Goal: Find specific page/section: Find specific page/section

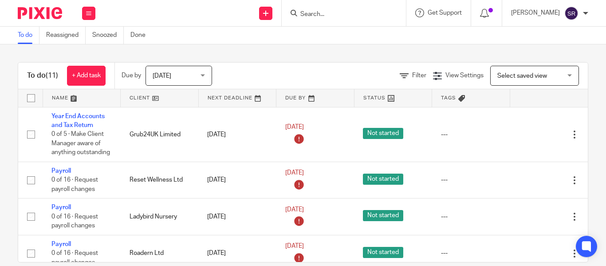
click at [299, 12] on input "Search" at bounding box center [339, 15] width 80 height 8
type input "3stage"
click at [303, 26] on div "3Stage Ltd Alexander Igbanoi < alex@3-stage.com >" at bounding box center [373, 38] width 164 height 35
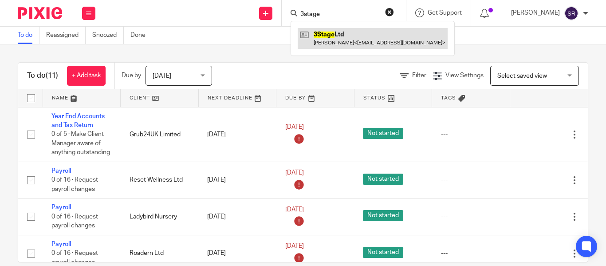
click at [309, 31] on link at bounding box center [373, 38] width 150 height 20
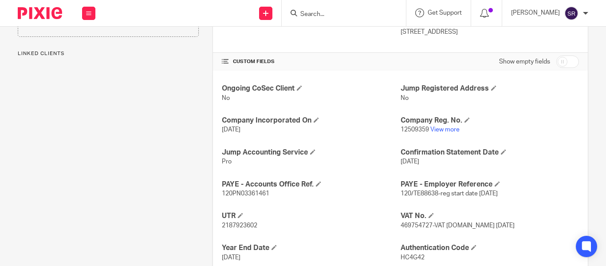
scroll to position [272, 0]
click at [441, 129] on link "View more" at bounding box center [444, 129] width 29 height 6
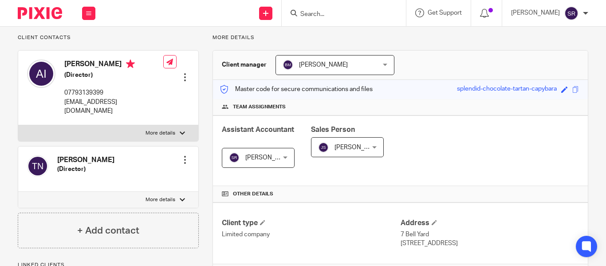
scroll to position [51, 0]
